Goal: Find specific page/section: Find specific page/section

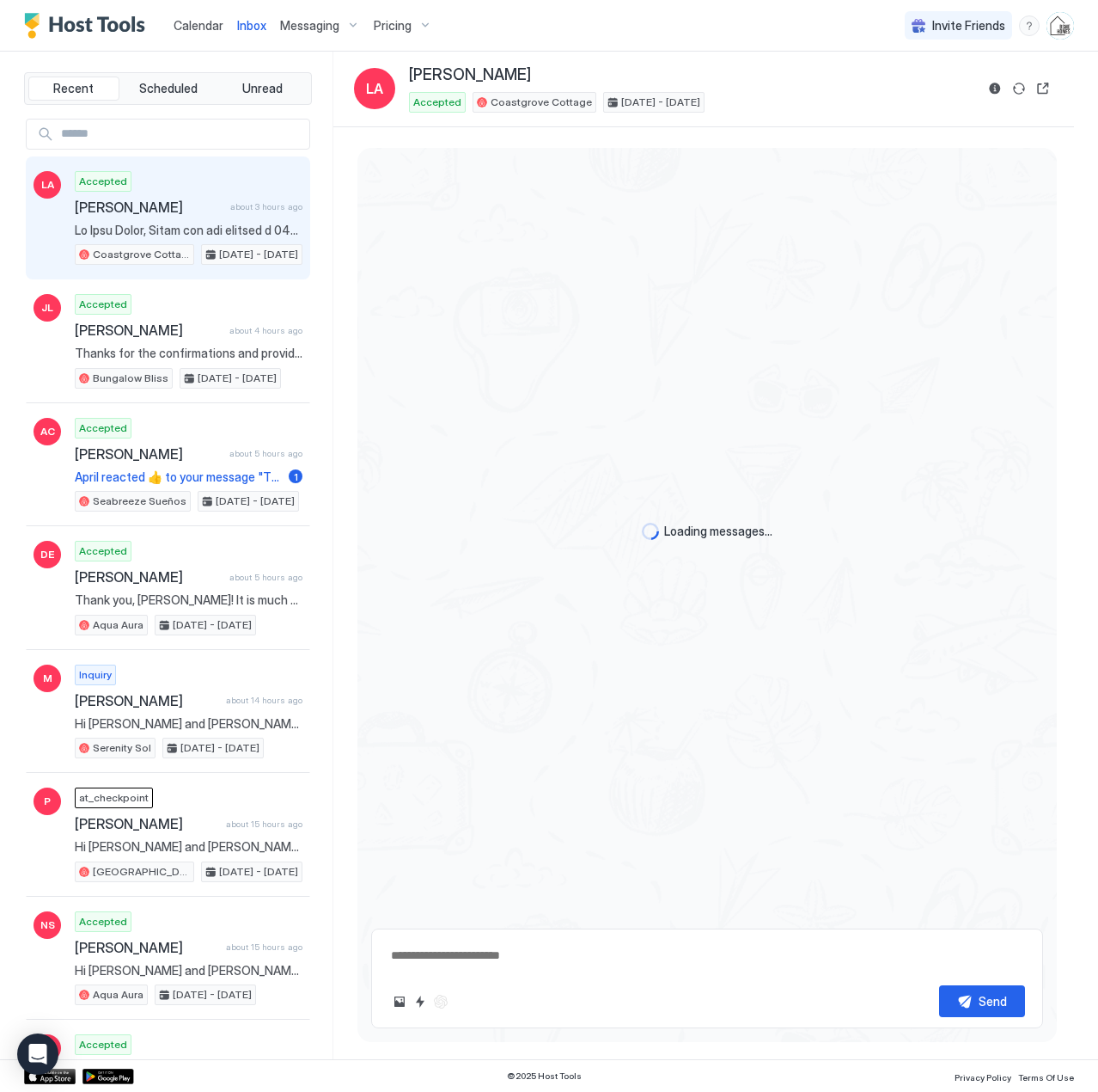
type textarea "*"
click at [406, 27] on span "Pricing" at bounding box center [393, 25] width 38 height 15
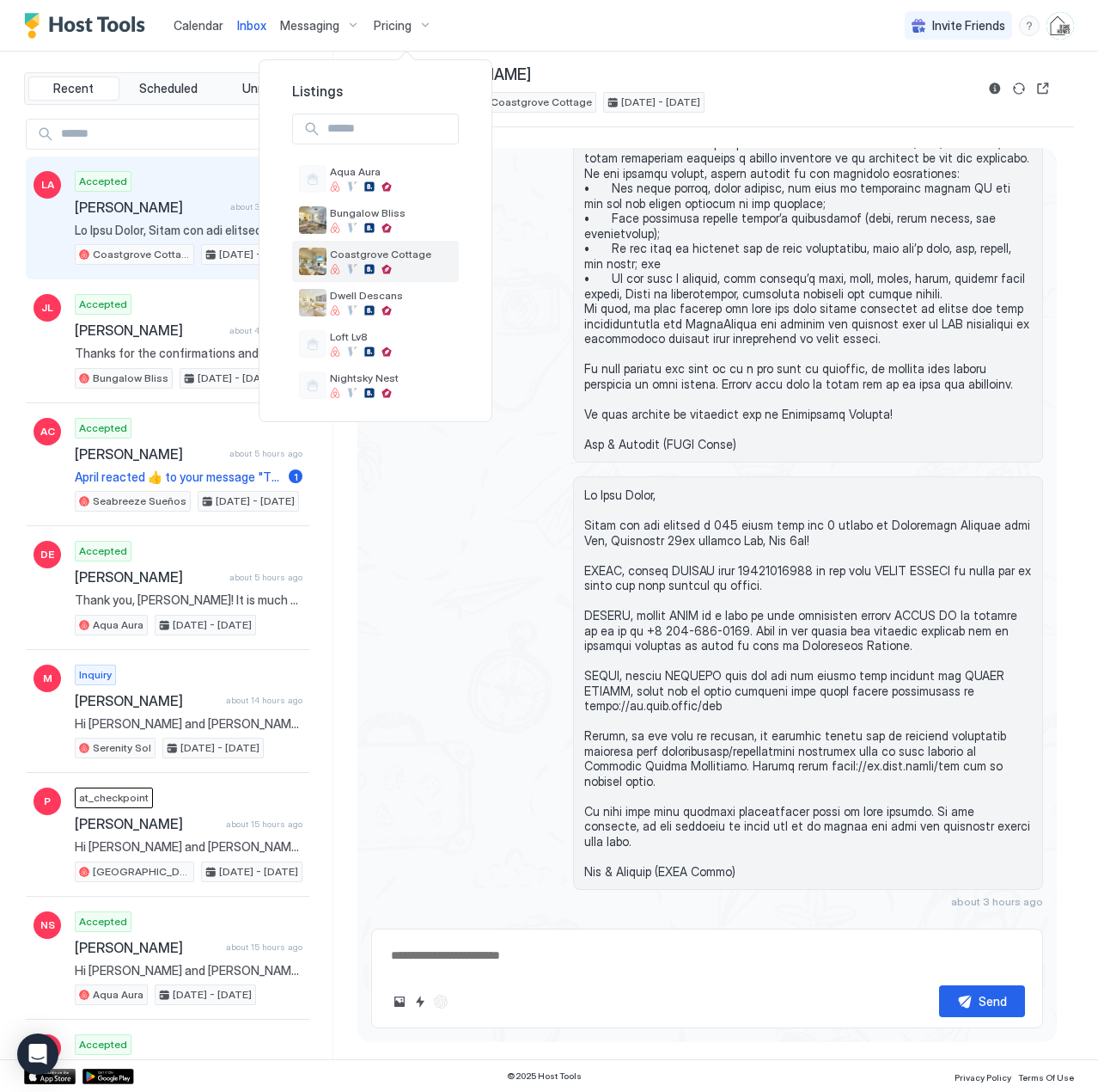
click at [419, 257] on span "Coastgrove Cottage" at bounding box center [391, 254] width 122 height 13
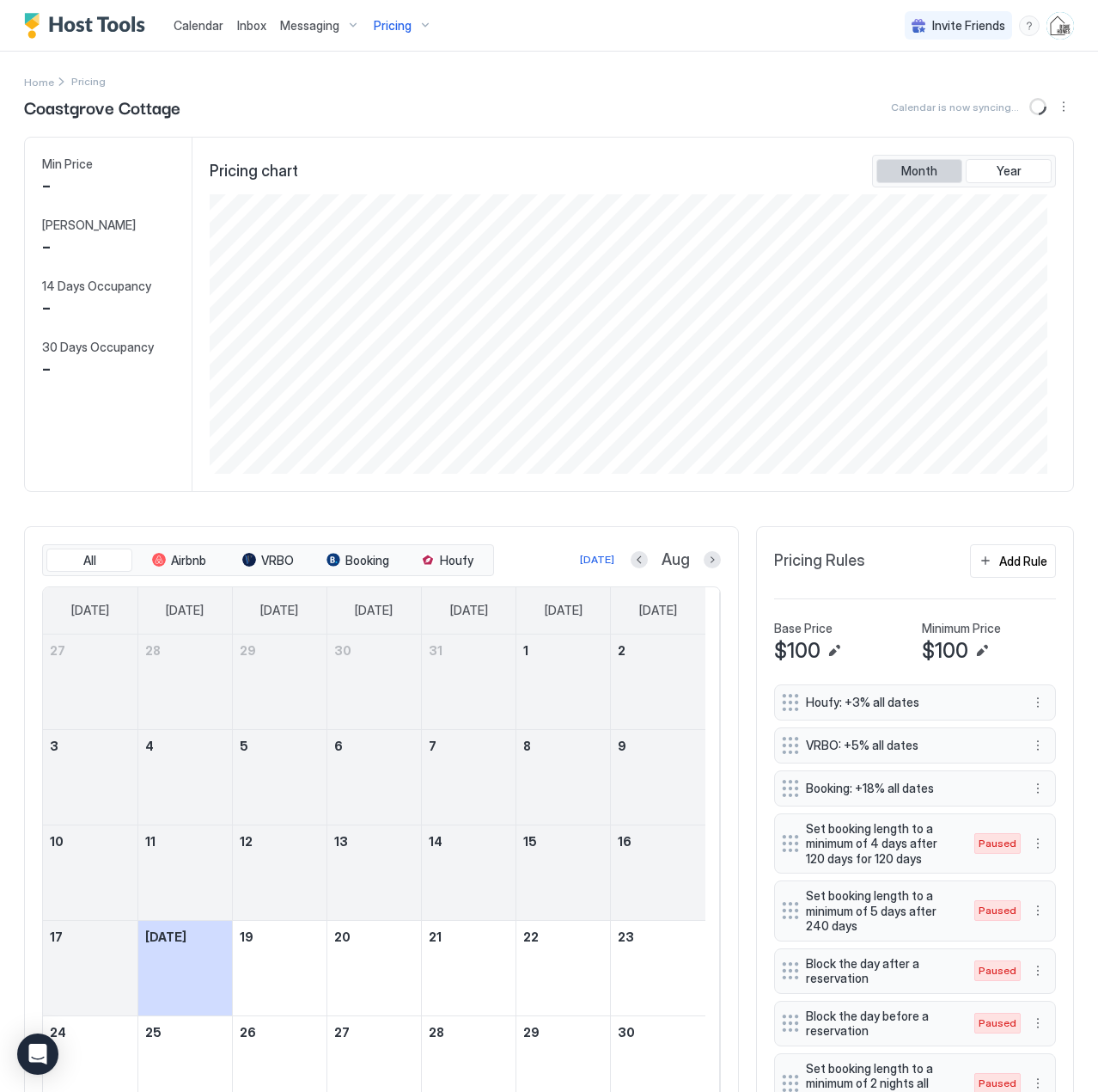
scroll to position [279, 837]
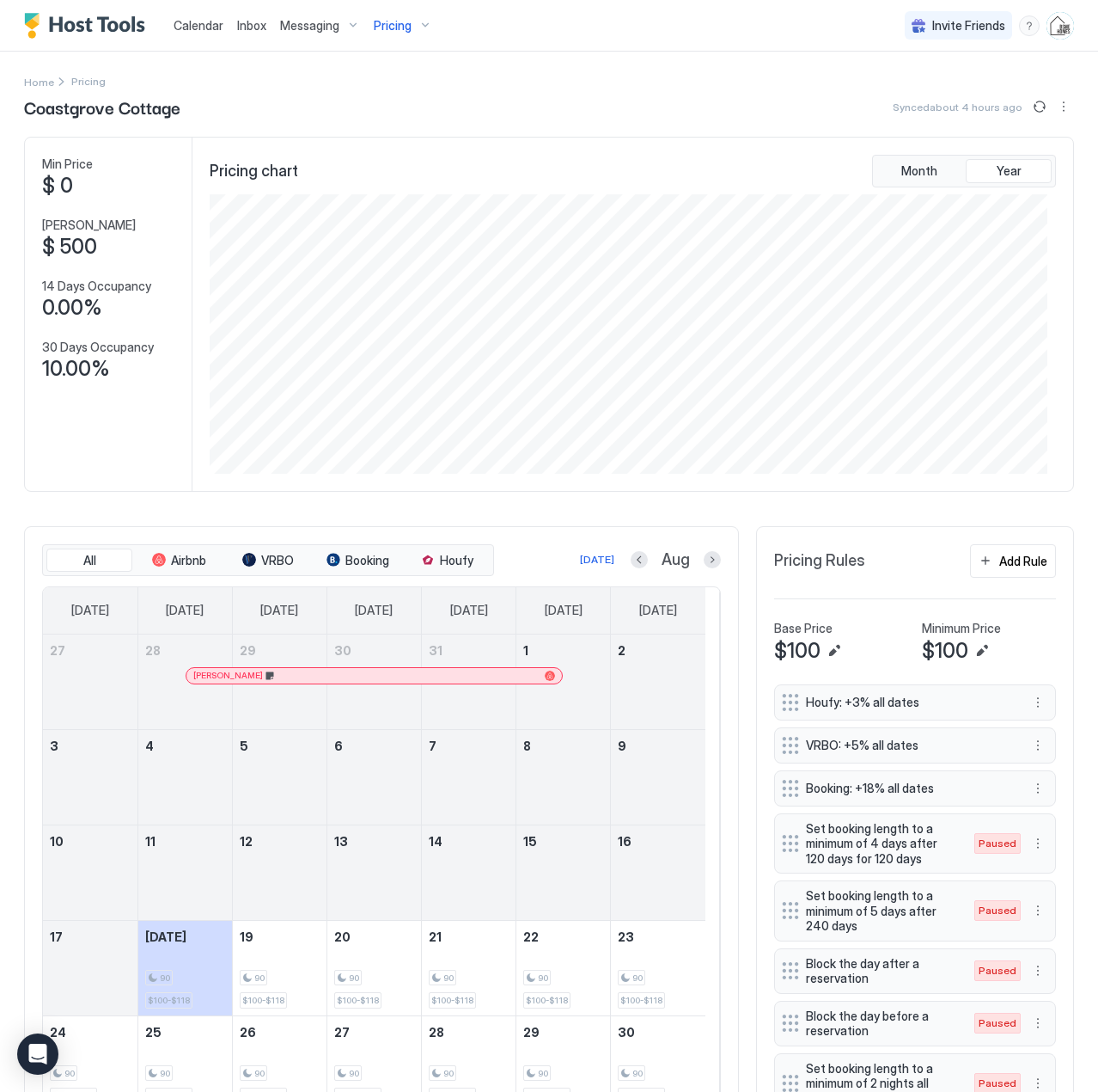
click at [200, 30] on span "Calendar" at bounding box center [198, 25] width 50 height 15
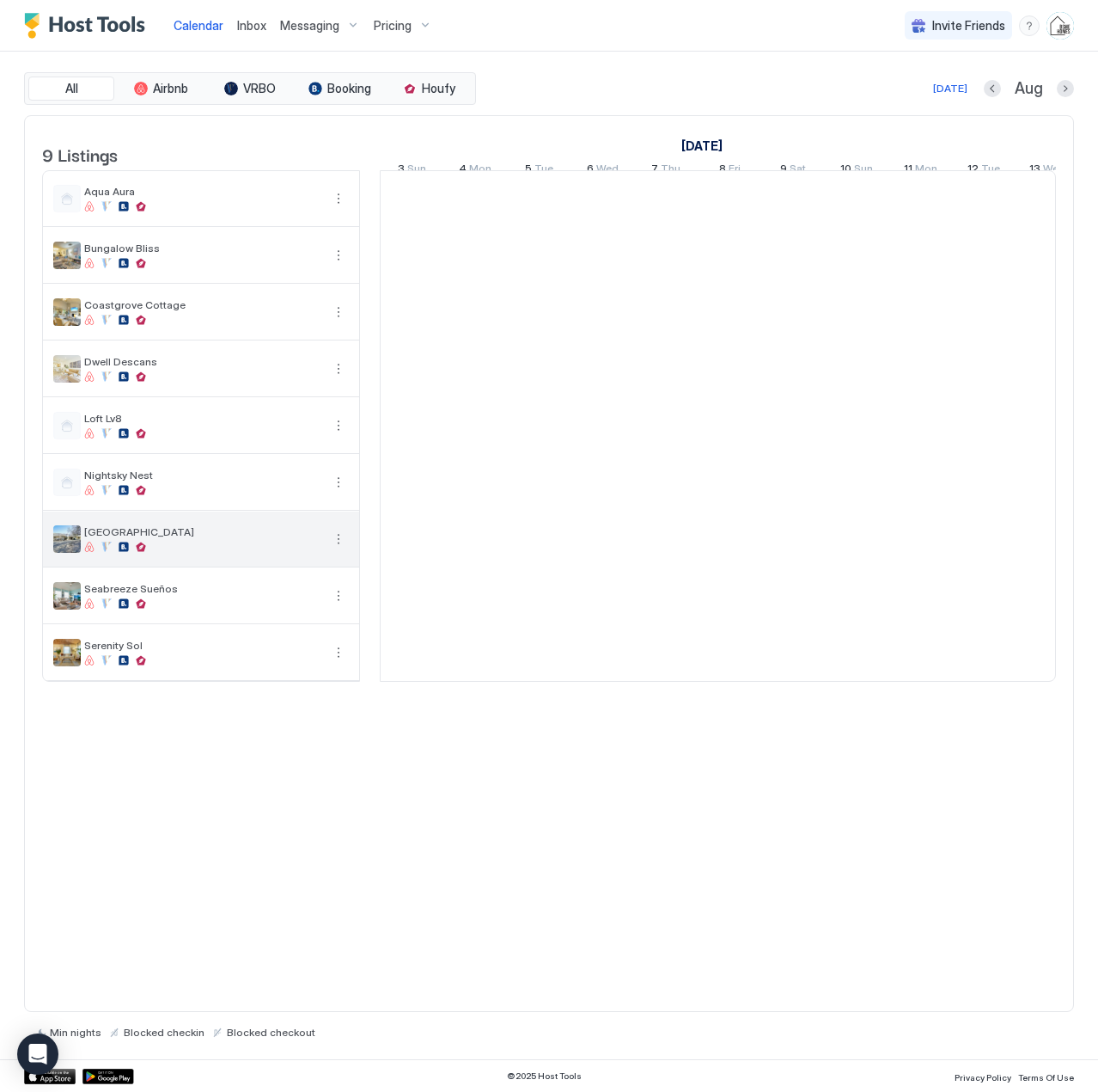
scroll to position [0, 954]
